Goal: Transaction & Acquisition: Book appointment/travel/reservation

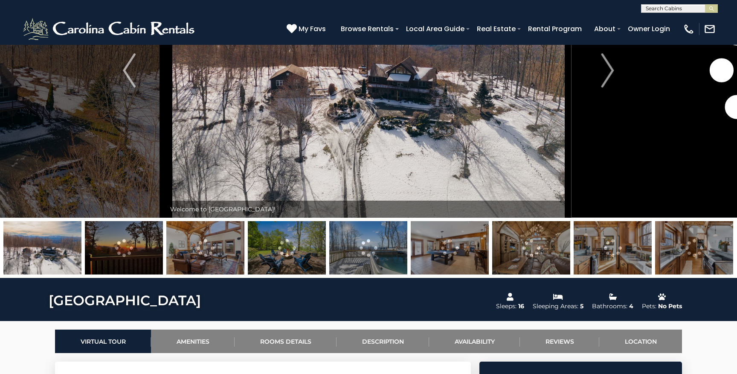
scroll to position [130, 0]
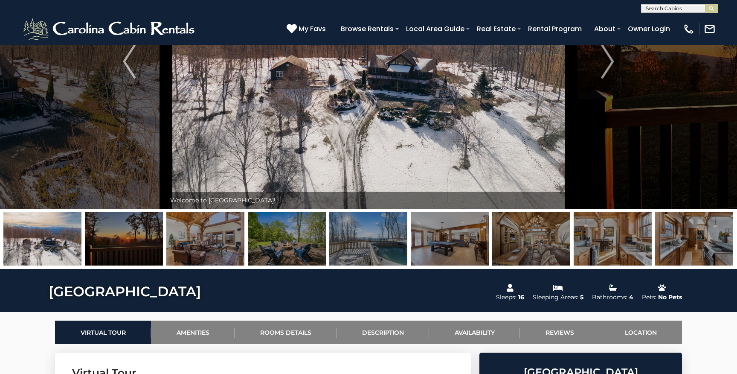
click at [192, 243] on img at bounding box center [205, 238] width 78 height 53
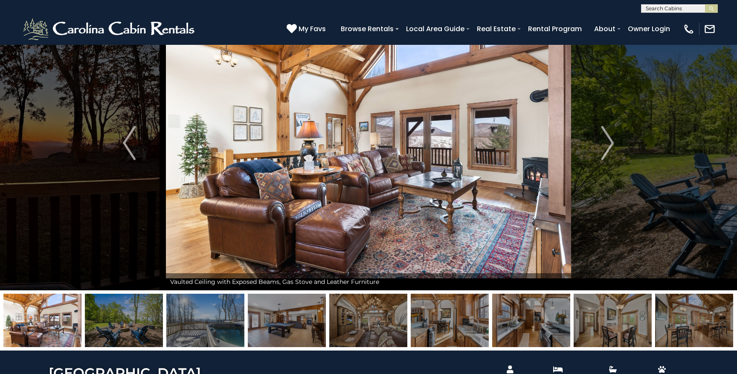
scroll to position [35, 0]
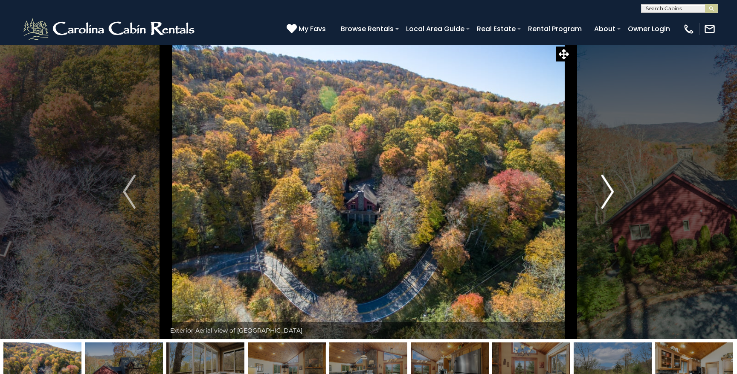
click at [597, 185] on button "Next" at bounding box center [607, 191] width 73 height 294
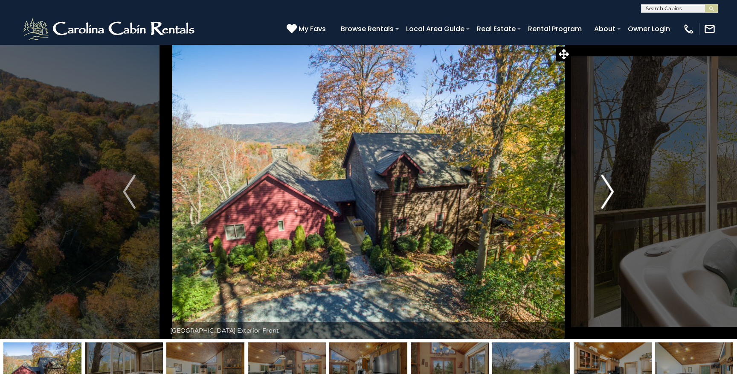
click at [603, 194] on img "Next" at bounding box center [607, 191] width 13 height 34
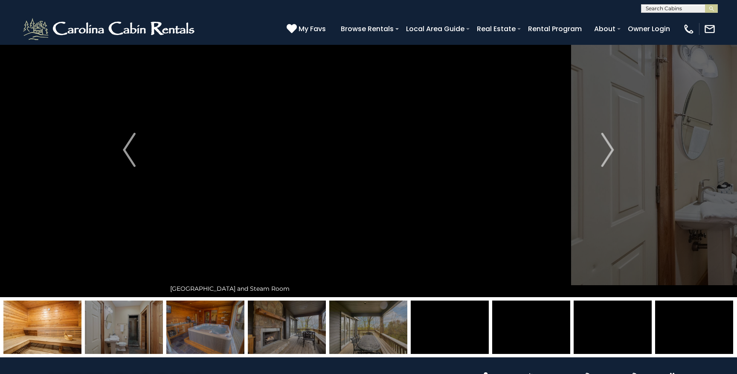
scroll to position [25, 0]
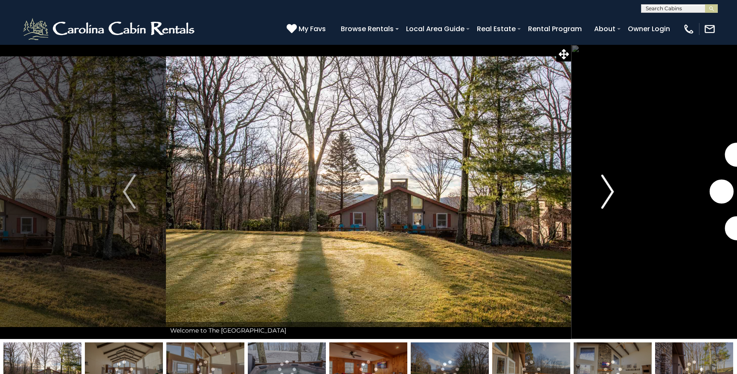
click at [593, 206] on button "Next" at bounding box center [607, 191] width 73 height 294
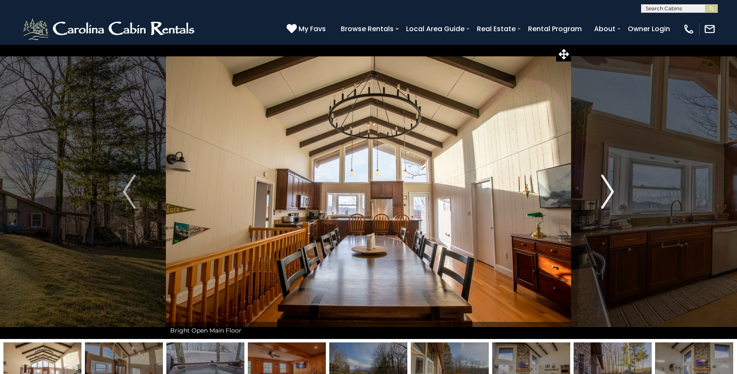
scroll to position [19, 0]
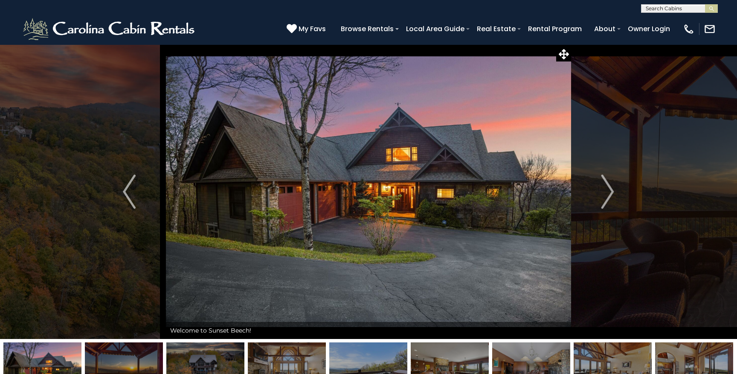
click at [557, 194] on img at bounding box center [368, 191] width 405 height 294
click at [590, 195] on button "Next" at bounding box center [607, 191] width 73 height 294
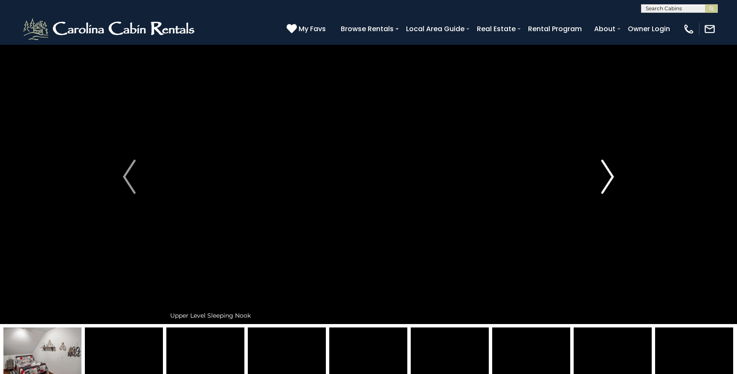
scroll to position [17, 0]
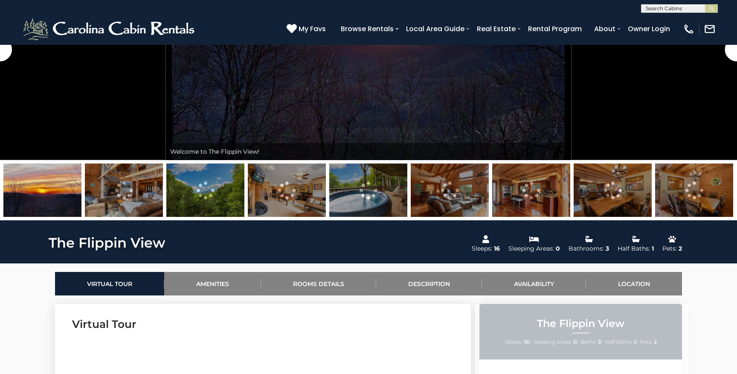
scroll to position [184, 0]
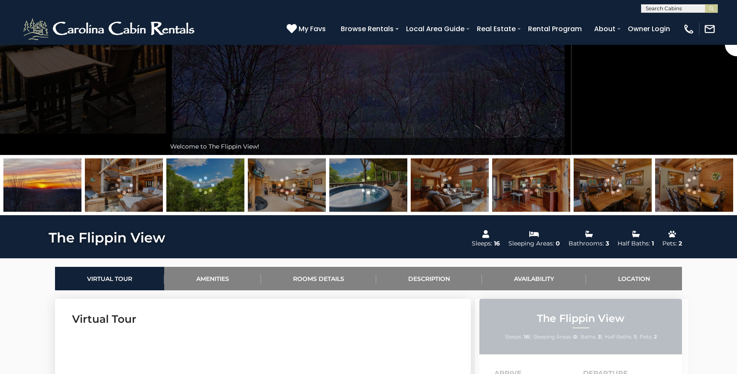
click at [518, 185] on img at bounding box center [531, 184] width 78 height 53
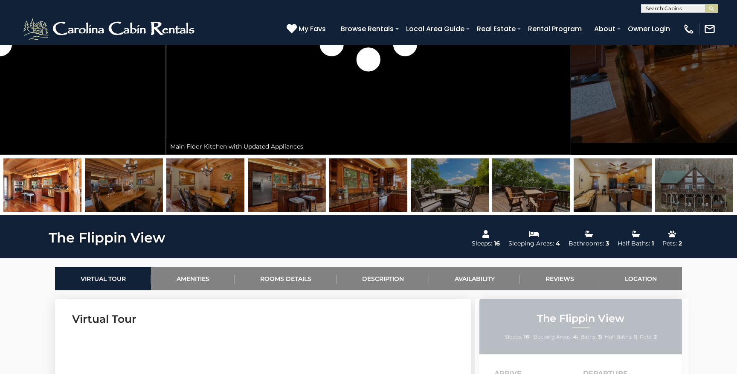
click at [597, 194] on img at bounding box center [613, 184] width 78 height 53
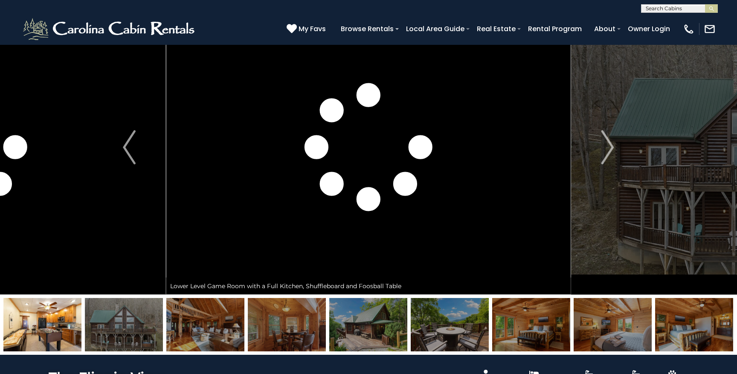
scroll to position [43, 0]
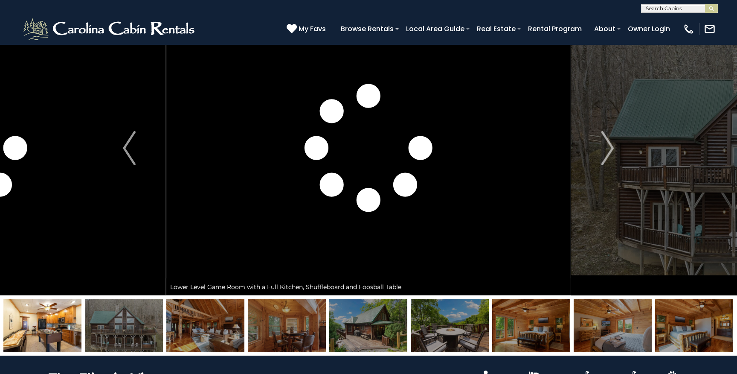
click at [535, 329] on img at bounding box center [531, 325] width 78 height 53
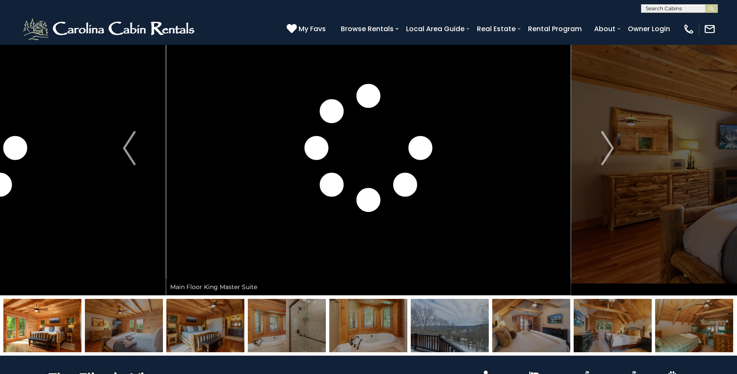
click at [535, 329] on img at bounding box center [531, 325] width 78 height 53
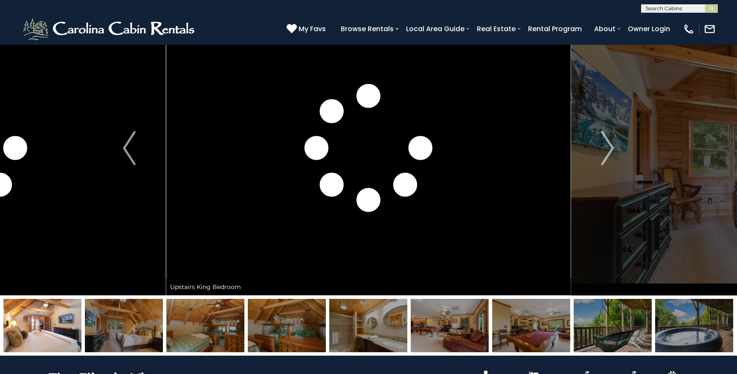
click at [535, 329] on img at bounding box center [531, 325] width 78 height 53
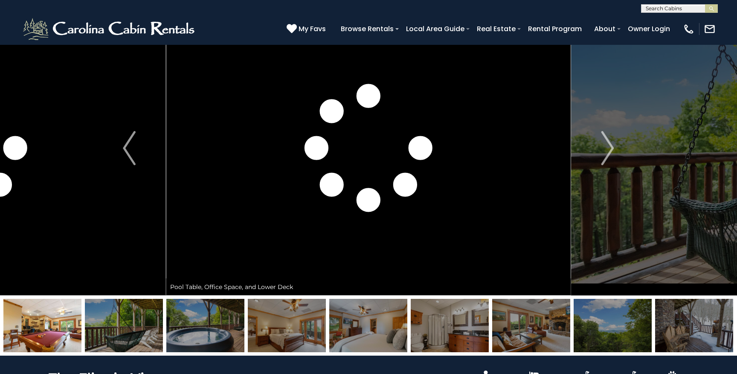
click at [210, 321] on img at bounding box center [205, 325] width 78 height 53
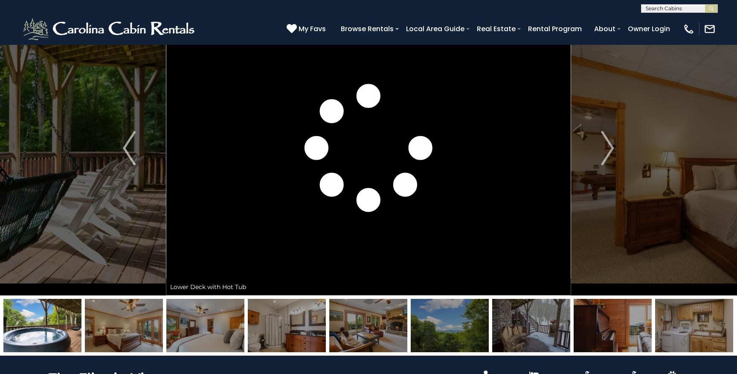
scroll to position [59, 0]
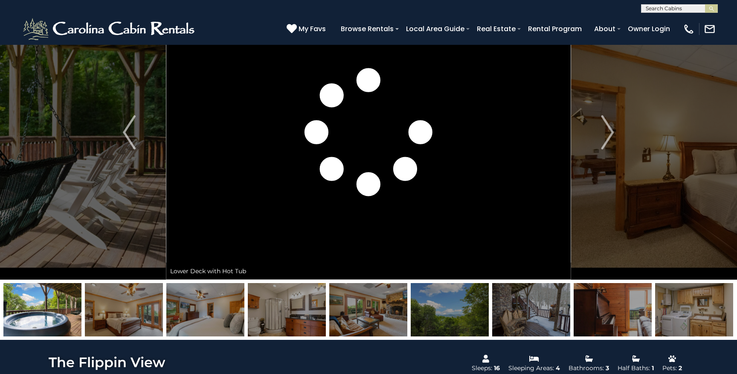
click at [627, 309] on img at bounding box center [613, 309] width 78 height 53
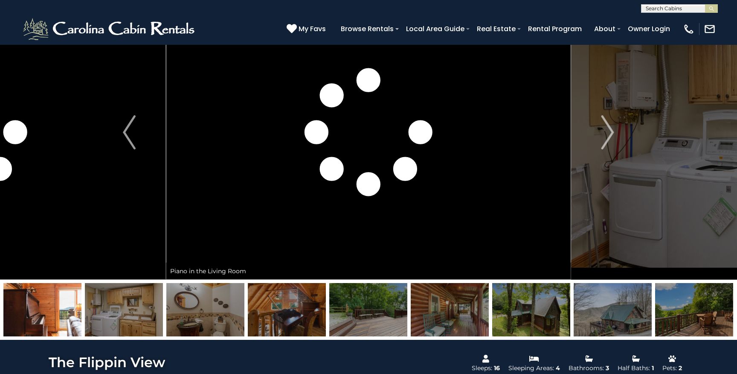
click at [604, 310] on img at bounding box center [613, 309] width 78 height 53
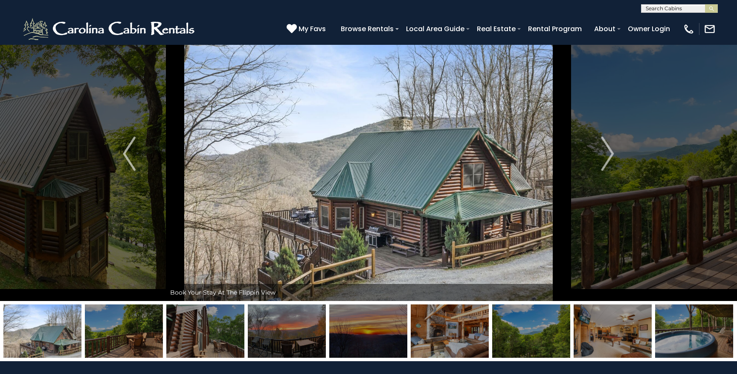
scroll to position [31, 0]
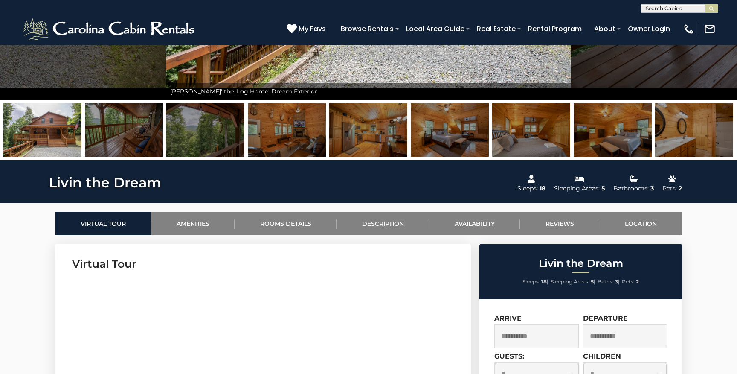
scroll to position [241, 0]
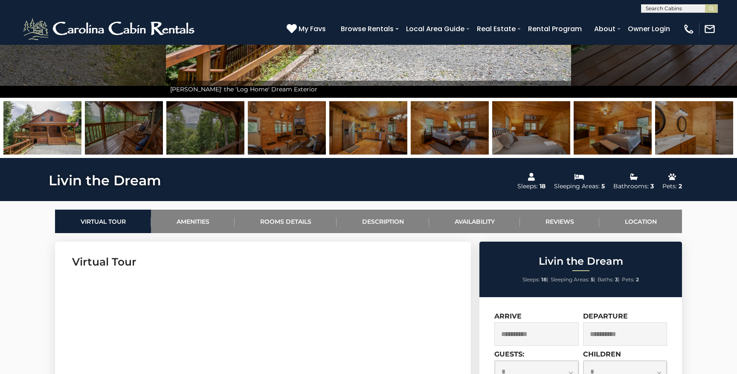
click at [669, 117] on img at bounding box center [694, 127] width 78 height 53
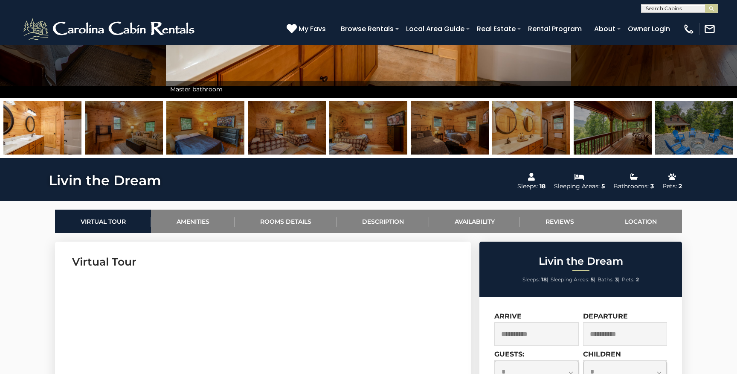
click at [667, 127] on img at bounding box center [694, 127] width 78 height 53
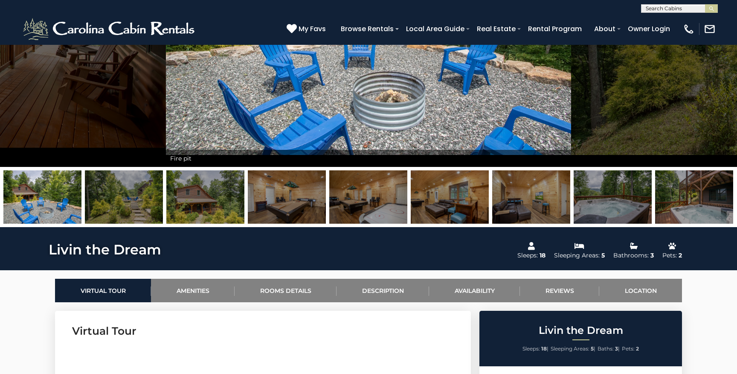
scroll to position [198, 0]
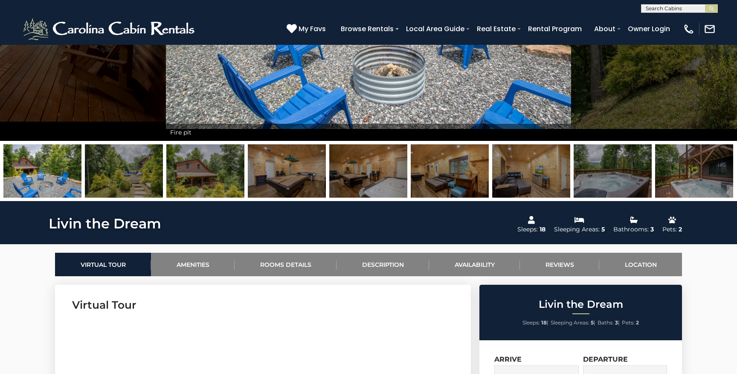
click at [485, 178] on img at bounding box center [450, 170] width 78 height 53
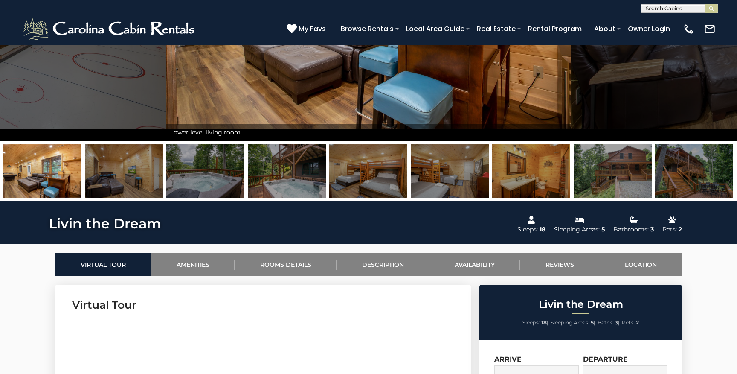
click at [266, 171] on img at bounding box center [287, 170] width 78 height 53
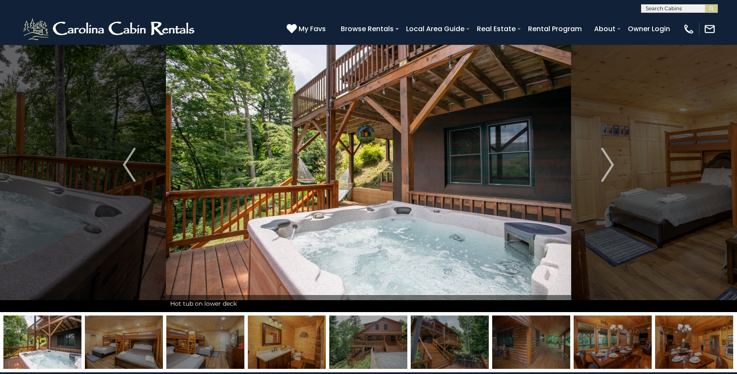
scroll to position [15, 0]
